Goal: Task Accomplishment & Management: Manage account settings

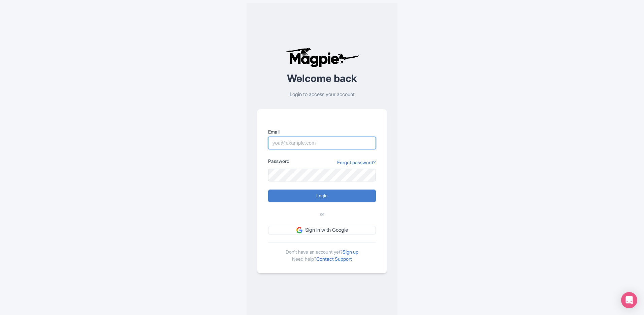
click at [331, 143] on input "Email" at bounding box center [322, 142] width 108 height 13
click at [344, 234] on div "Email Password Forgot password? Login or Sign in with Google [PERSON_NAME]'t ha…" at bounding box center [321, 191] width 129 height 164
click at [347, 229] on link "Sign in with Google" at bounding box center [322, 230] width 108 height 8
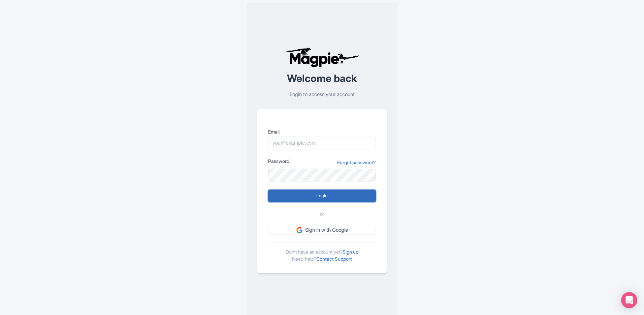
click at [283, 195] on input "Login" at bounding box center [322, 195] width 108 height 13
type input "Logging in..."
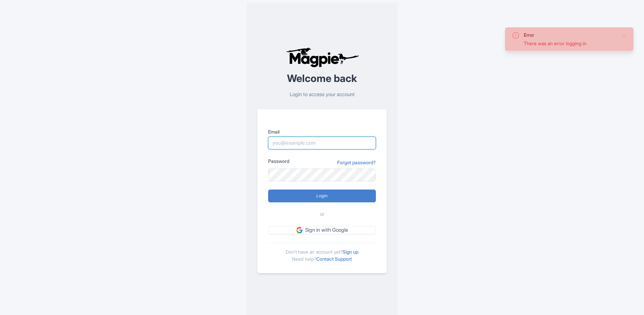
click at [294, 144] on input "Email" at bounding box center [322, 142] width 108 height 13
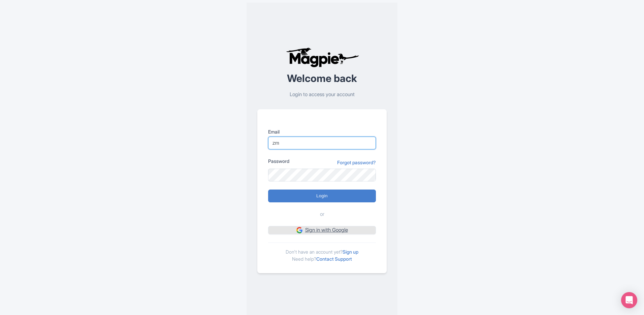
type input "zm"
click at [328, 229] on link "Sign in with Google" at bounding box center [322, 230] width 108 height 8
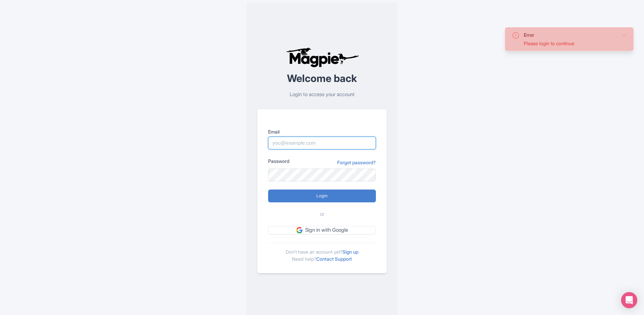
click at [347, 140] on input "Email" at bounding box center [322, 142] width 108 height 13
click at [403, 190] on div "Error Please login to continue Welcome back Login to access your account Email …" at bounding box center [321, 160] width 431 height 320
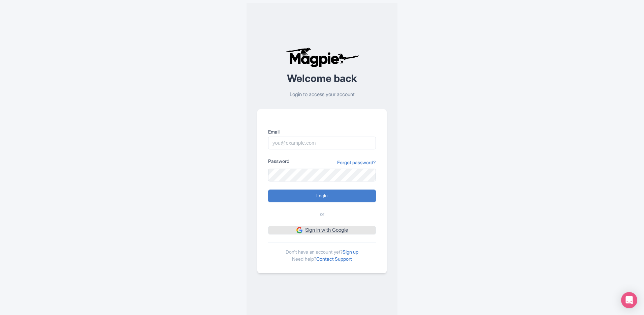
click at [353, 226] on link "Sign in with Google" at bounding box center [322, 230] width 108 height 8
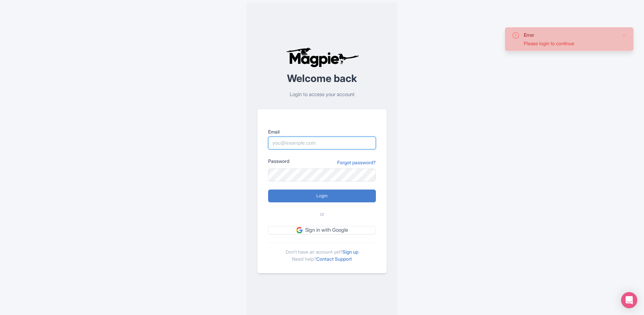
click at [340, 142] on input "Email" at bounding box center [322, 142] width 108 height 13
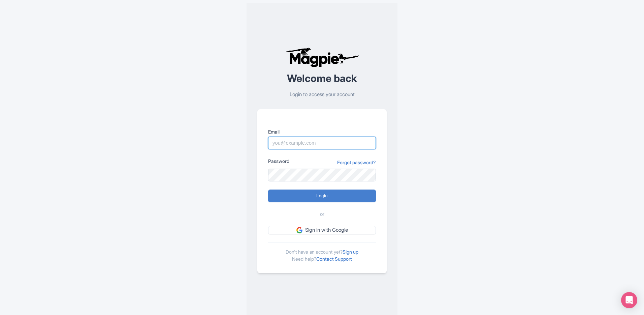
click at [326, 145] on input "Email" at bounding box center [322, 142] width 108 height 13
type input "[EMAIL_ADDRESS][DOMAIN_NAME]"
click at [268, 189] on input "Login" at bounding box center [322, 195] width 108 height 13
type input "Logging in..."
type input "[EMAIL_ADDRESS][DOMAIN_NAME]"
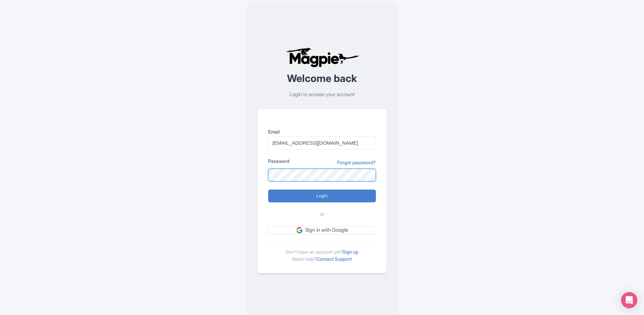
click at [268, 189] on input "Login" at bounding box center [322, 195] width 108 height 13
type input "Logging in..."
click at [268, 189] on input "Login" at bounding box center [322, 195] width 108 height 13
type input "Logging in..."
click at [347, 193] on input "Login" at bounding box center [322, 195] width 108 height 13
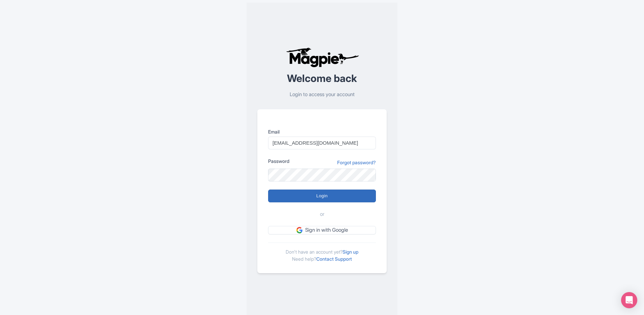
type input "Logging in..."
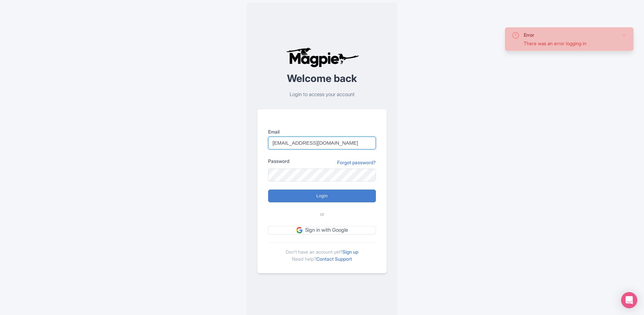
click at [322, 146] on input "info@tripanda.top" at bounding box center [322, 142] width 108 height 13
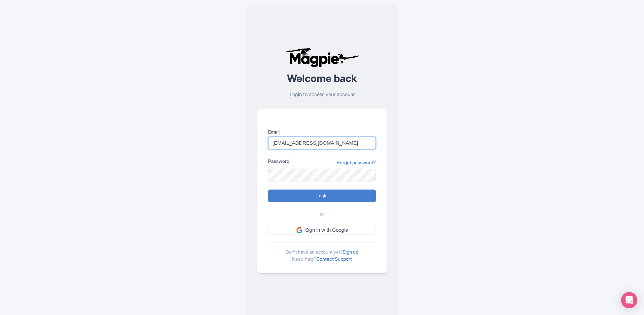
type input "zmt754638286@gmail.com"
click at [268, 189] on input "Login" at bounding box center [322, 195] width 108 height 13
type input "Logging in..."
click at [295, 182] on form "Email zmt754638286@gmail.com Password Forgot password? Login or Sign in with Go…" at bounding box center [322, 181] width 108 height 106
click at [268, 189] on input "Login" at bounding box center [322, 195] width 108 height 13
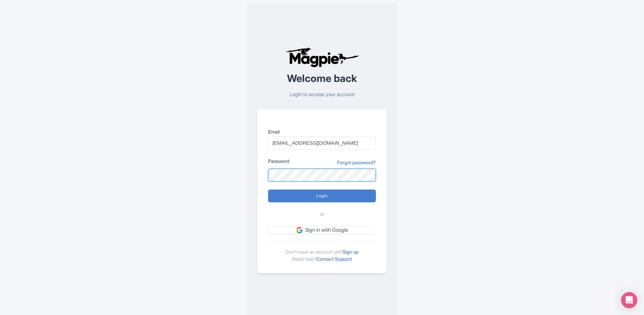
type input "Logging in..."
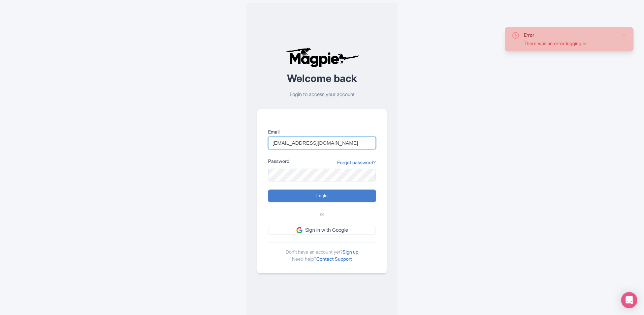
drag, startPoint x: 313, startPoint y: 144, endPoint x: 323, endPoint y: 140, distance: 10.6
click at [324, 140] on input "zmt754638286@gmail.com" at bounding box center [322, 142] width 108 height 13
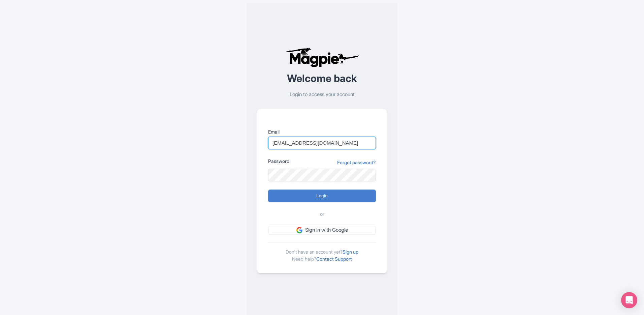
drag, startPoint x: 307, startPoint y: 142, endPoint x: 245, endPoint y: 142, distance: 62.0
click at [245, 142] on div "Error There was an error logging in Welcome back Login to access your account E…" at bounding box center [321, 160] width 431 height 320
type input "[EMAIL_ADDRESS][DOMAIN_NAME]"
click at [268, 189] on input "Login" at bounding box center [322, 195] width 108 height 13
type input "Logging in..."
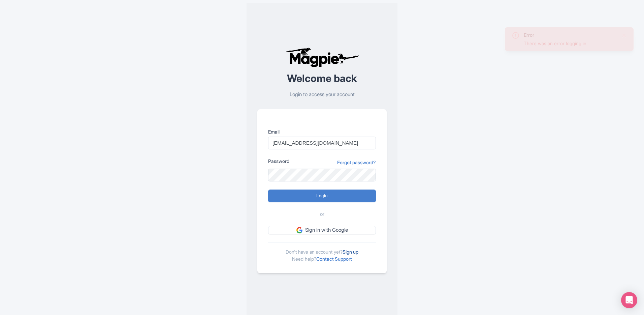
click at [355, 250] on link "Sign up" at bounding box center [351, 252] width 16 height 6
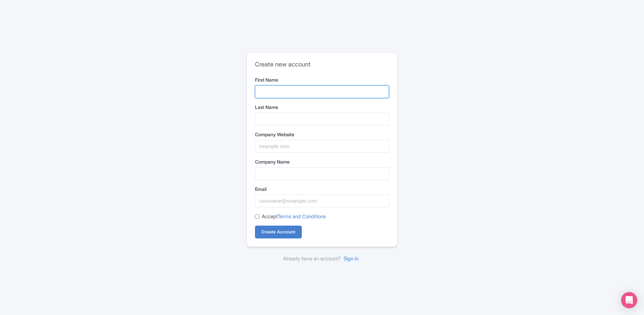
click at [333, 94] on input "First Name" at bounding box center [322, 91] width 134 height 13
click at [343, 87] on input "First Name" at bounding box center [322, 91] width 134 height 13
type input "shishi"
click at [296, 121] on input "Last Name" at bounding box center [322, 118] width 134 height 13
type input "zhang"
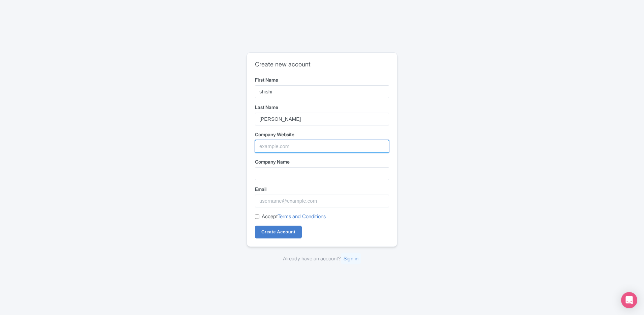
click at [292, 148] on input "Company Website" at bounding box center [322, 146] width 134 height 13
click at [284, 177] on input "Company Name" at bounding box center [322, 173] width 134 height 13
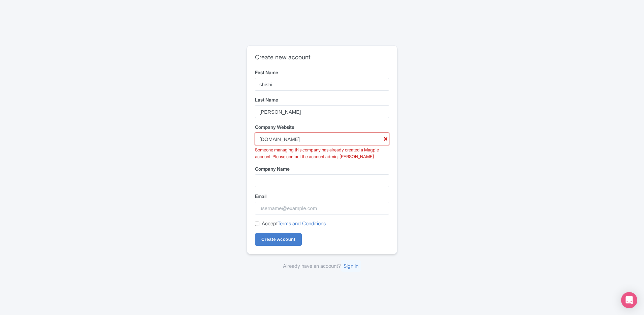
click at [293, 139] on input "tripanda.top" at bounding box center [322, 138] width 134 height 13
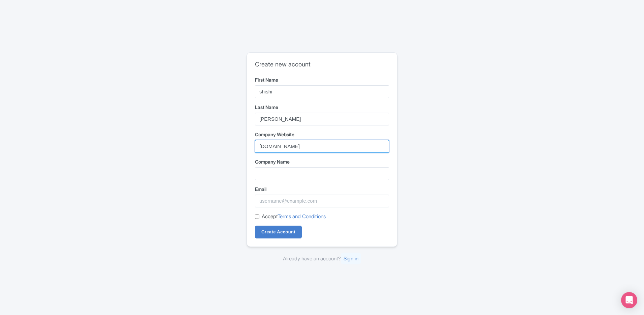
type input "[DOMAIN_NAME]"
click at [286, 166] on div "Company Name" at bounding box center [322, 169] width 134 height 22
click at [287, 169] on input "Company Name" at bounding box center [322, 173] width 134 height 13
type input "北京途与光国际旅行社"
click at [294, 201] on input "Email" at bounding box center [322, 200] width 134 height 13
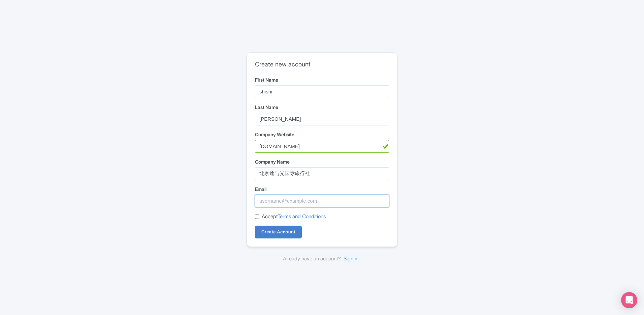
click at [288, 201] on input "Email" at bounding box center [322, 200] width 134 height 13
click at [297, 199] on input "Email" at bounding box center [322, 200] width 134 height 13
type input "zhangshishia@gmail.com"
click at [280, 219] on link "Terms and Conditions" at bounding box center [302, 216] width 48 height 6
click at [255, 216] on input "Accept Terms and Conditions" at bounding box center [257, 216] width 4 height 4
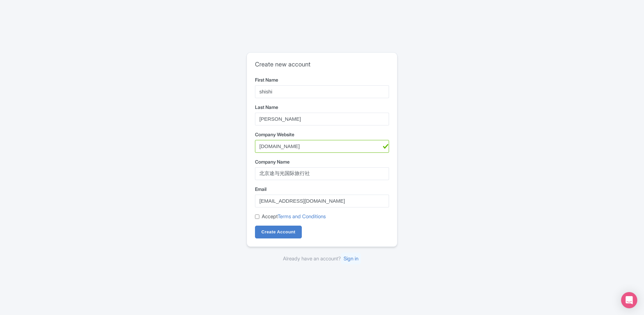
checkbox input "true"
click at [270, 230] on input "Create Account" at bounding box center [278, 231] width 47 height 13
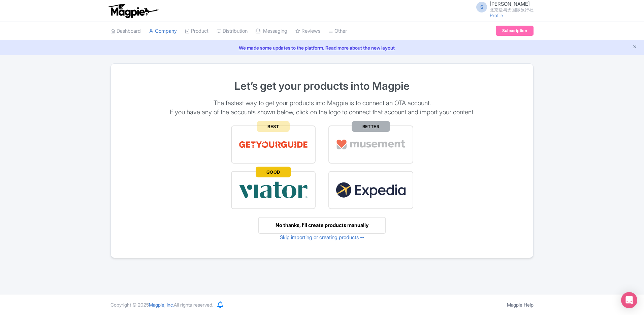
click at [332, 223] on div "No thanks, I’ll create products manually" at bounding box center [321, 225] width 127 height 17
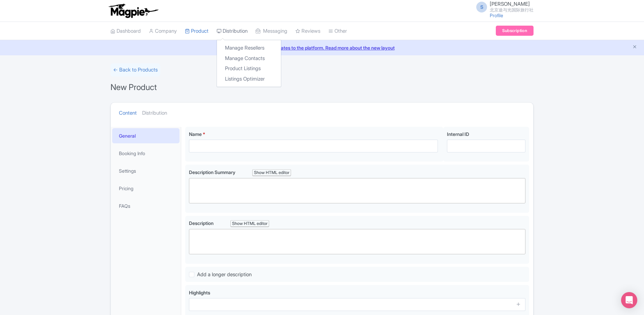
click at [245, 35] on link "Distribution" at bounding box center [232, 31] width 31 height 19
click at [163, 31] on link "Company" at bounding box center [163, 31] width 28 height 19
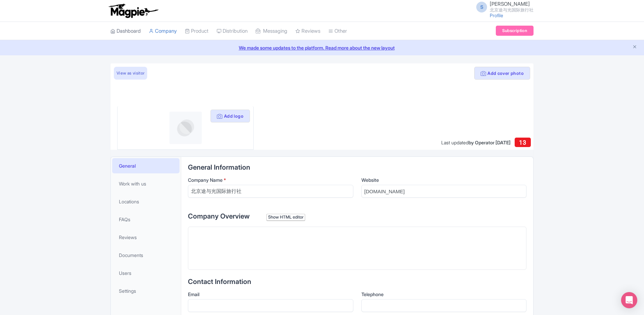
click at [123, 28] on link "Dashboard" at bounding box center [125, 31] width 30 height 19
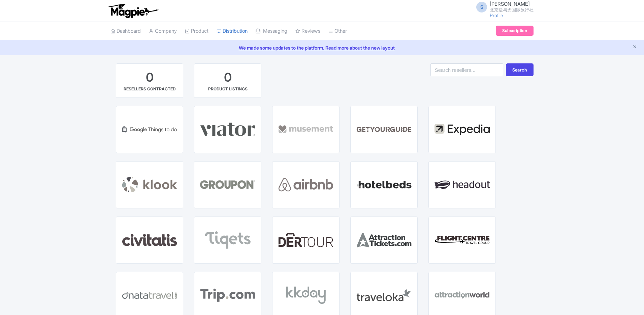
click at [495, 99] on form "Search" at bounding box center [481, 84] width 103 height 42
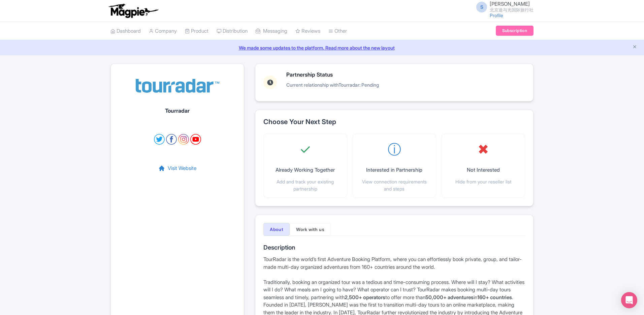
click at [166, 93] on img at bounding box center [177, 86] width 84 height 28
click at [194, 170] on link "Visit Website" at bounding box center [177, 168] width 38 height 8
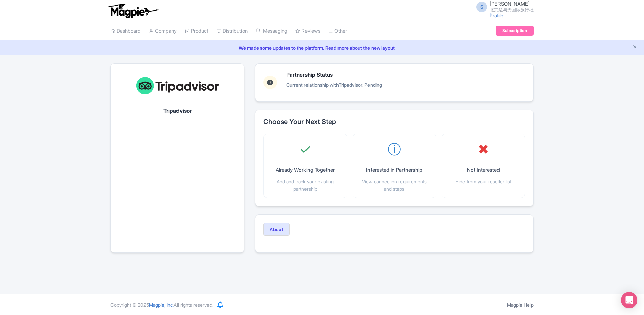
click at [180, 92] on img at bounding box center [177, 86] width 84 height 28
click at [184, 84] on img at bounding box center [177, 86] width 84 height 28
click at [174, 109] on h1 "Tripadvisor" at bounding box center [177, 111] width 28 height 6
click at [166, 91] on img at bounding box center [177, 86] width 84 height 28
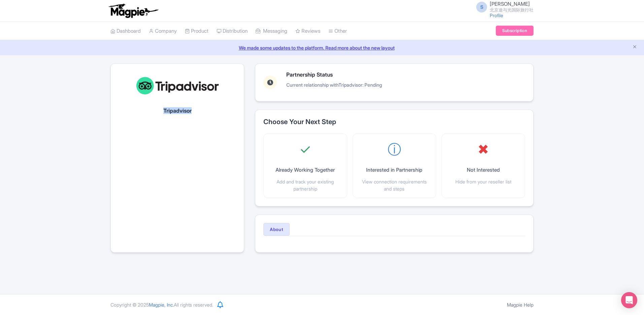
click at [161, 90] on img at bounding box center [177, 86] width 84 height 28
click at [152, 87] on img at bounding box center [177, 86] width 84 height 28
click at [156, 85] on img at bounding box center [177, 86] width 84 height 28
click at [192, 83] on img at bounding box center [177, 86] width 84 height 28
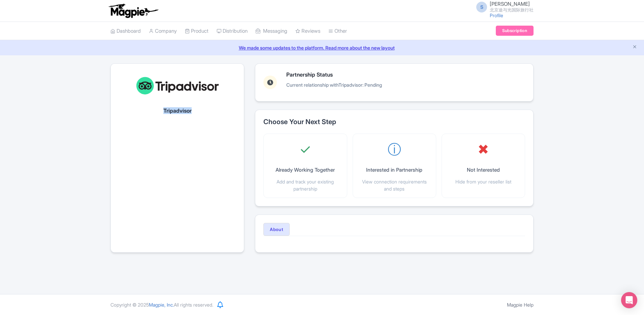
click at [192, 83] on img at bounding box center [177, 86] width 84 height 28
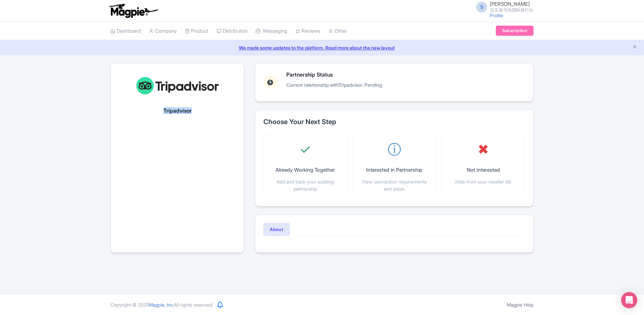
click at [192, 83] on img at bounding box center [177, 86] width 84 height 28
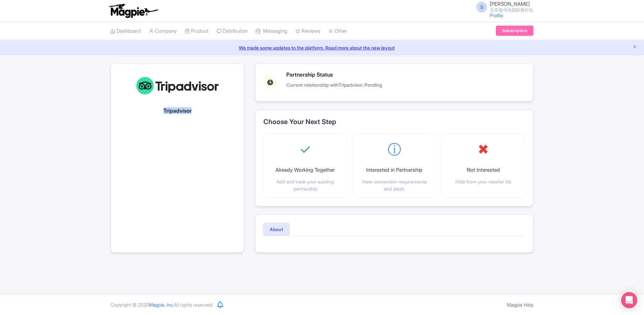
click at [192, 83] on img at bounding box center [177, 86] width 84 height 28
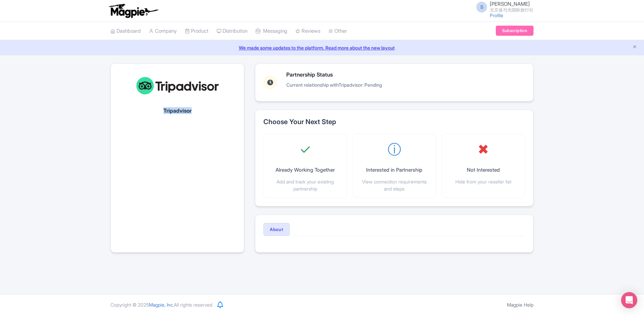
click at [192, 83] on img at bounding box center [177, 86] width 84 height 28
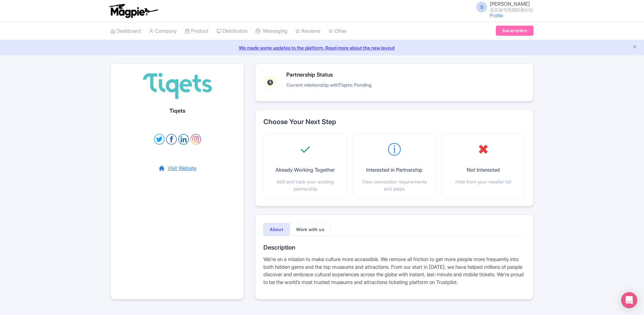
click at [184, 170] on link "Visit Website" at bounding box center [177, 168] width 38 height 8
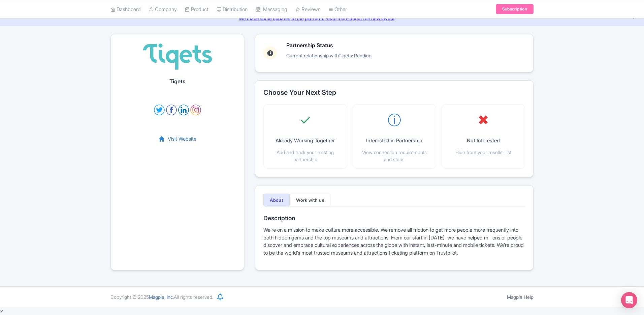
click at [522, 278] on div "Partnership Status Current relationship with Tiqets : Pending Choose Your Next …" at bounding box center [394, 156] width 279 height 244
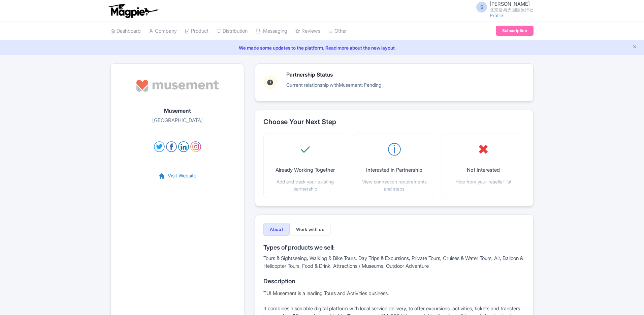
click at [178, 174] on link "Visit Website" at bounding box center [177, 176] width 38 height 8
